Goal: Check status: Check status

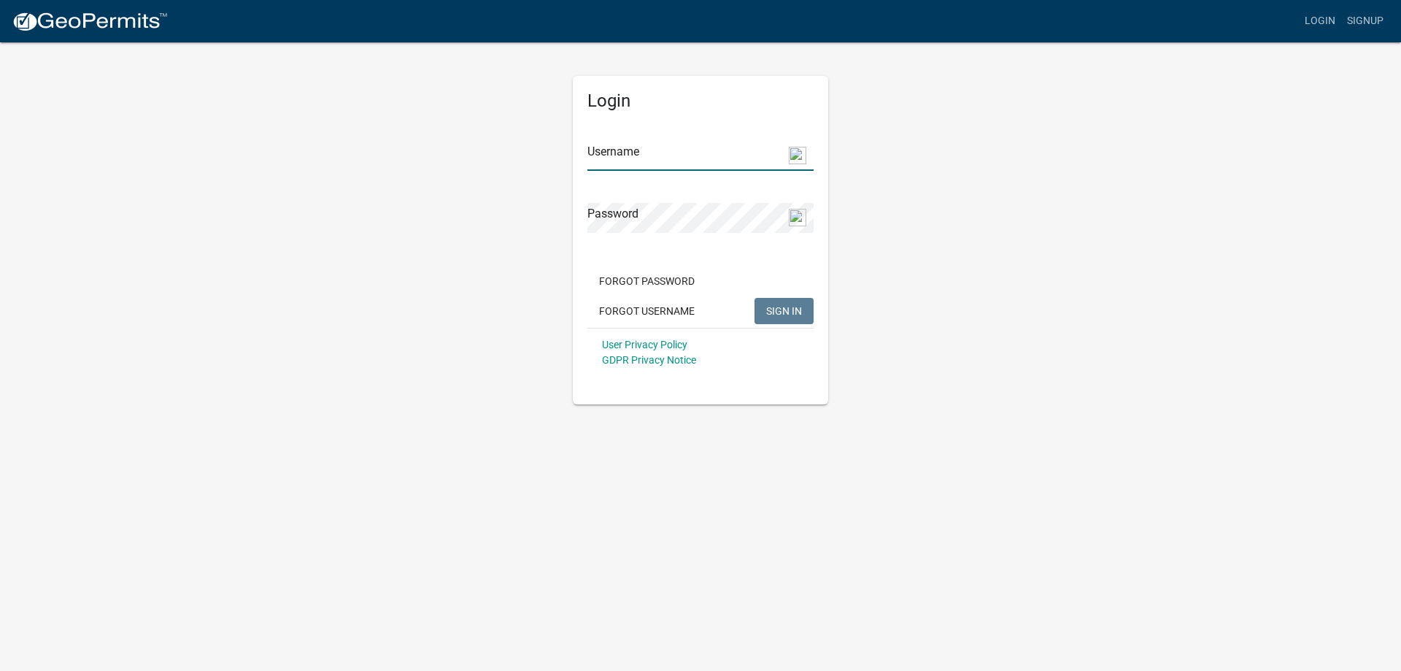
type input "mikespittler"
click at [785, 309] on span "SIGN IN" at bounding box center [784, 310] width 36 height 12
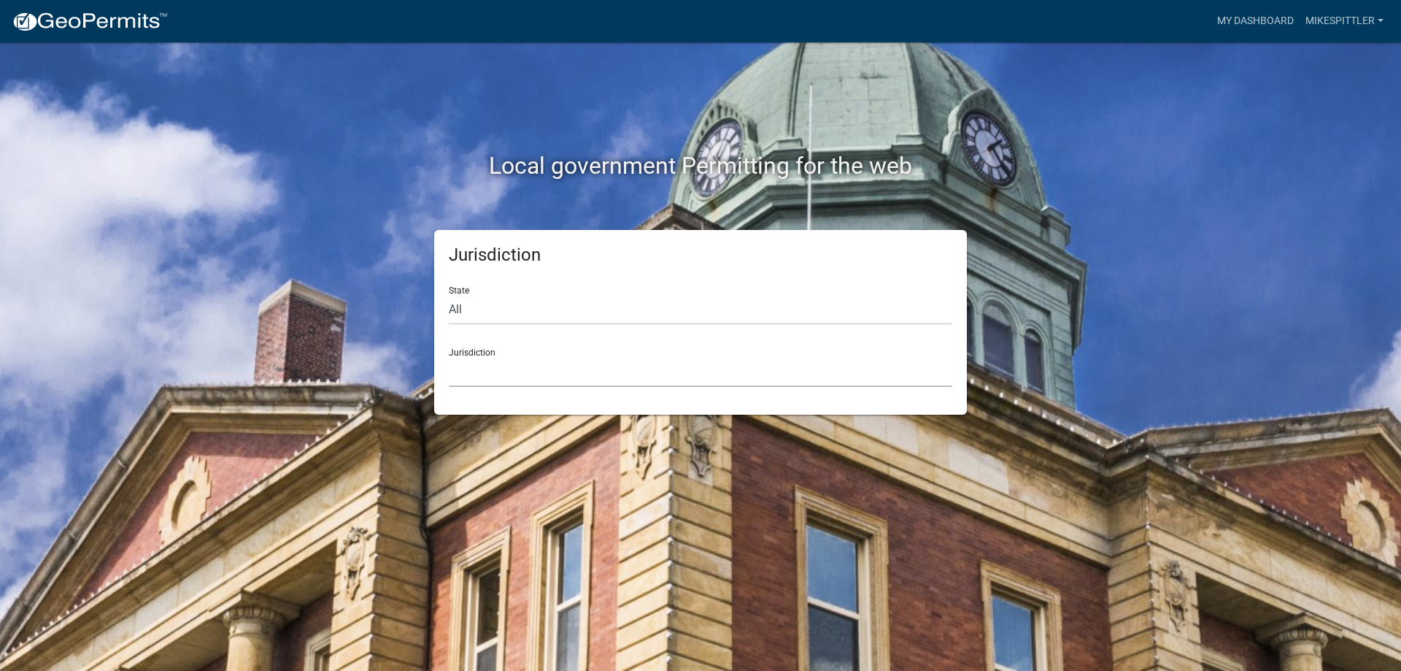
click at [469, 363] on select "[GEOGRAPHIC_DATA], [US_STATE] [GEOGRAPHIC_DATA], [US_STATE][PERSON_NAME][GEOGRA…" at bounding box center [701, 372] width 504 height 30
click at [1155, 127] on div "Local government Permitting for the web Jurisdiction State All [US_STATE] [US_S…" at bounding box center [700, 335] width 1401 height 671
click at [971, 304] on div "Jurisdiction State All [US_STATE] [US_STATE] [US_STATE] [US_STATE] [US_STATE] […" at bounding box center [700, 322] width 555 height 185
click at [1243, 26] on link "My Dashboard" at bounding box center [1256, 21] width 88 height 28
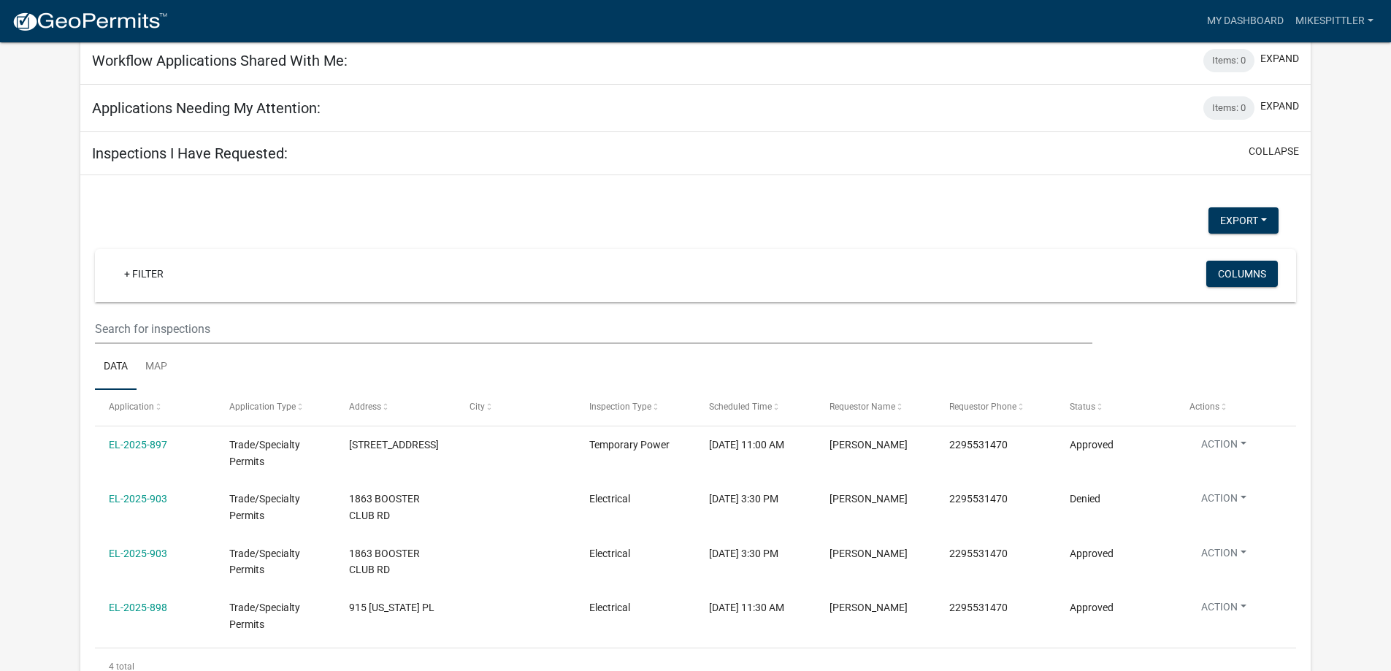
scroll to position [723, 0]
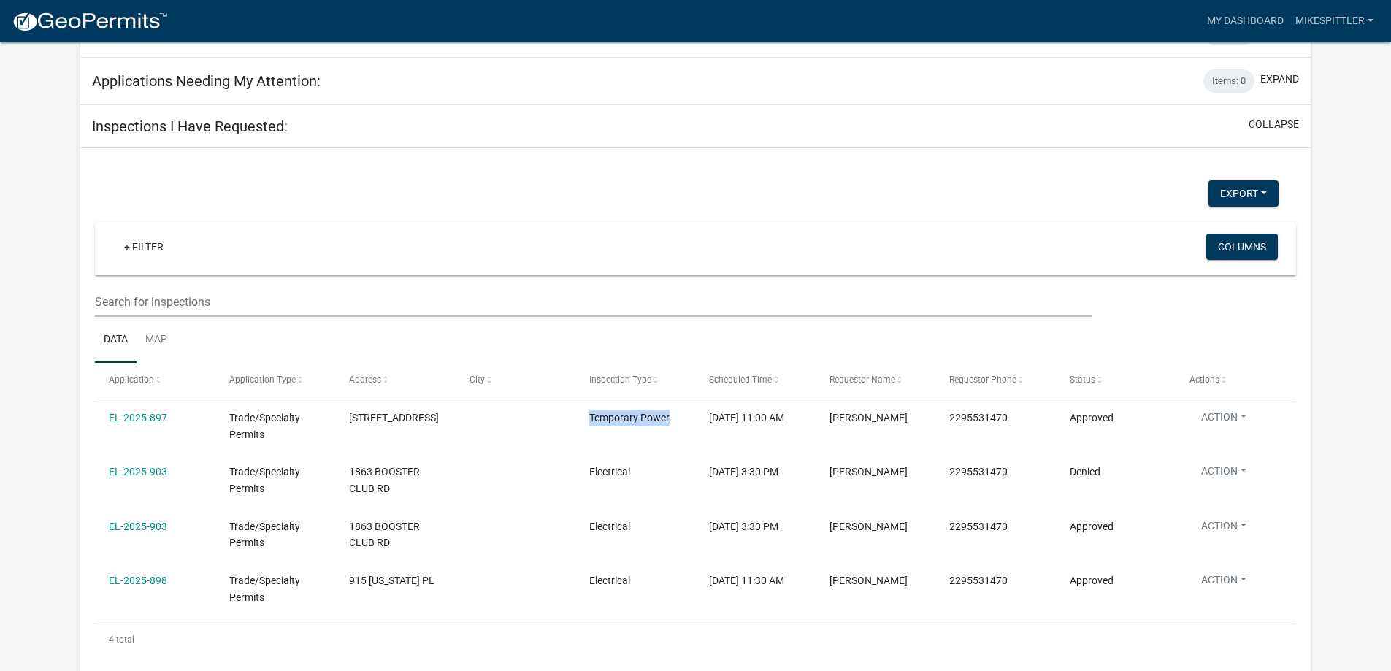
drag, startPoint x: 589, startPoint y: 403, endPoint x: 671, endPoint y: 399, distance: 81.8
click at [671, 409] on div "Temporary Power" at bounding box center [635, 417] width 92 height 17
click at [1238, 409] on button "Action" at bounding box center [1223, 419] width 69 height 21
click at [1230, 443] on link "View Details" at bounding box center [1259, 440] width 140 height 35
